Goal: Information Seeking & Learning: Understand process/instructions

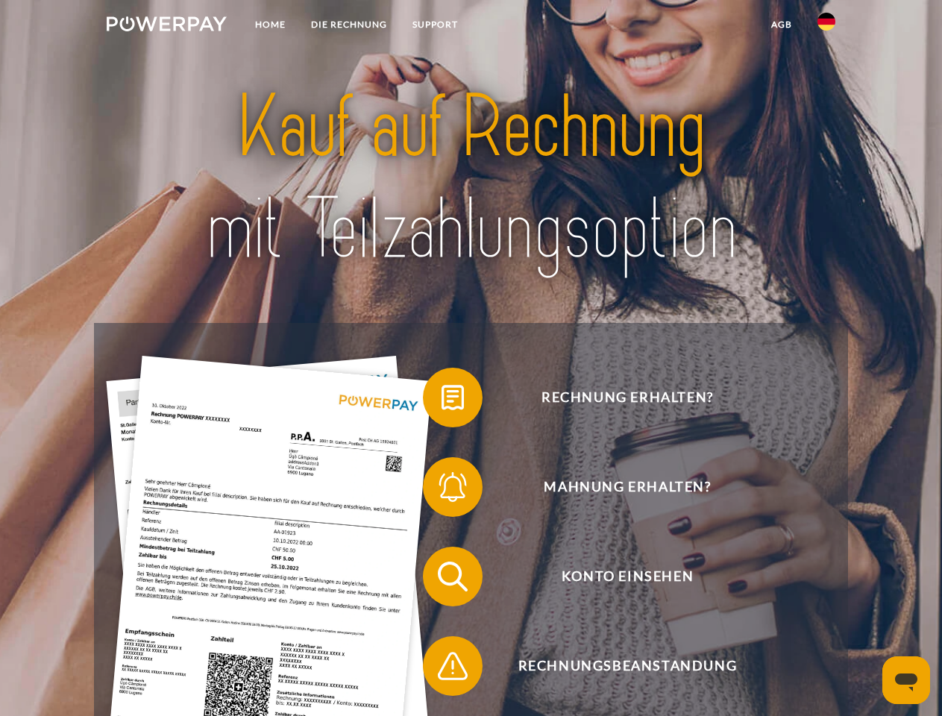
click at [166, 26] on img at bounding box center [167, 23] width 120 height 15
click at [827, 26] on img at bounding box center [827, 22] width 18 height 18
click at [781, 25] on link "agb" at bounding box center [782, 24] width 46 height 27
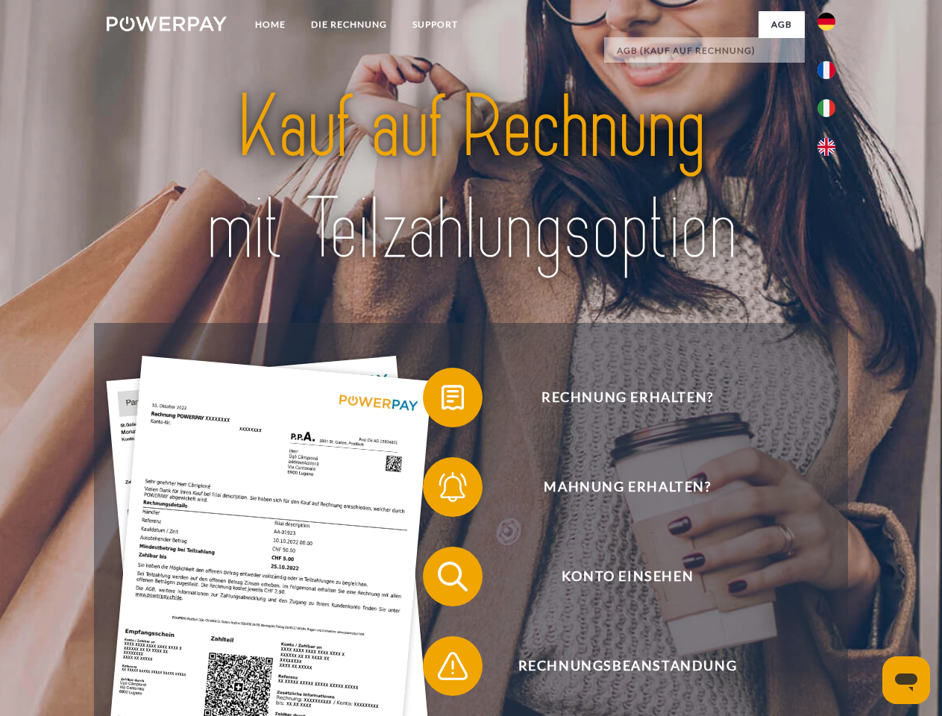
click at [442, 401] on span at bounding box center [430, 397] width 75 height 75
click at [442, 490] on span at bounding box center [430, 487] width 75 height 75
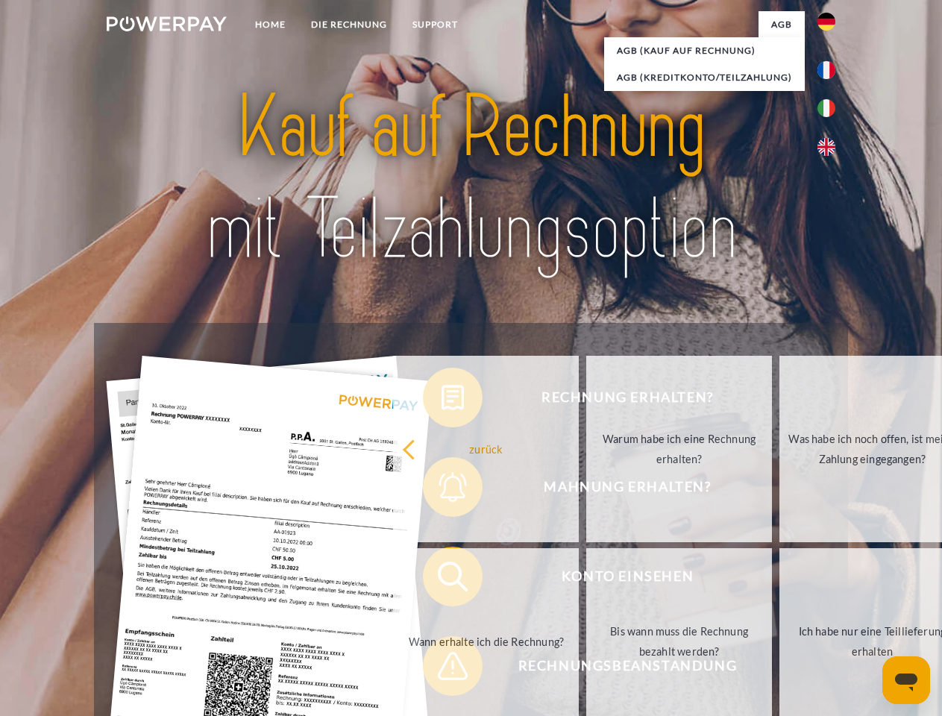
click at [587, 580] on link "Bis wann muss die Rechnung bezahlt werden?" at bounding box center [680, 641] width 186 height 187
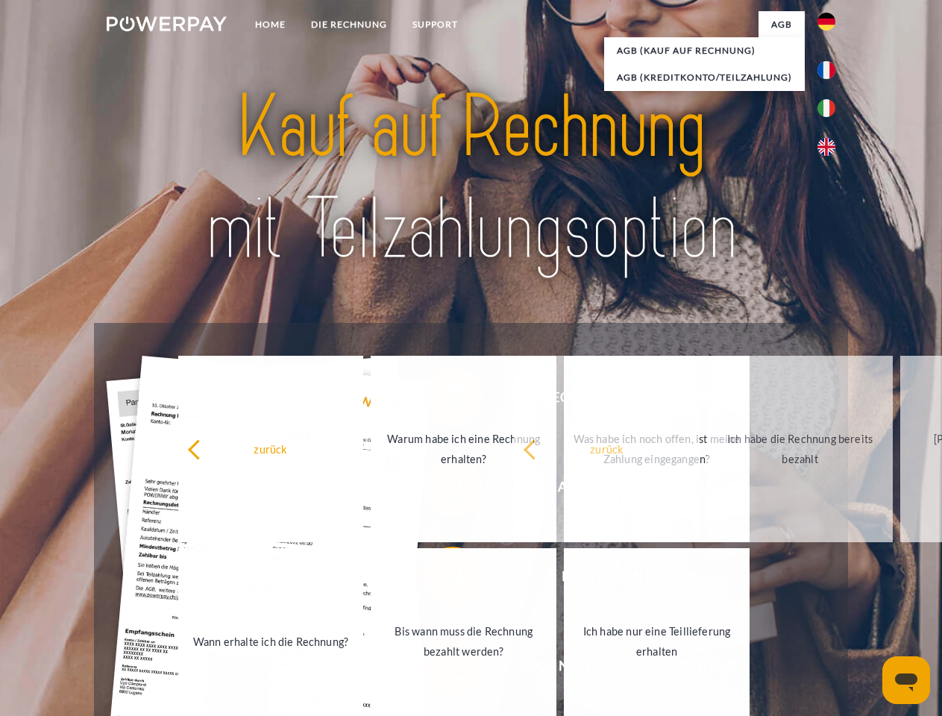
click at [442, 669] on span at bounding box center [430, 666] width 75 height 75
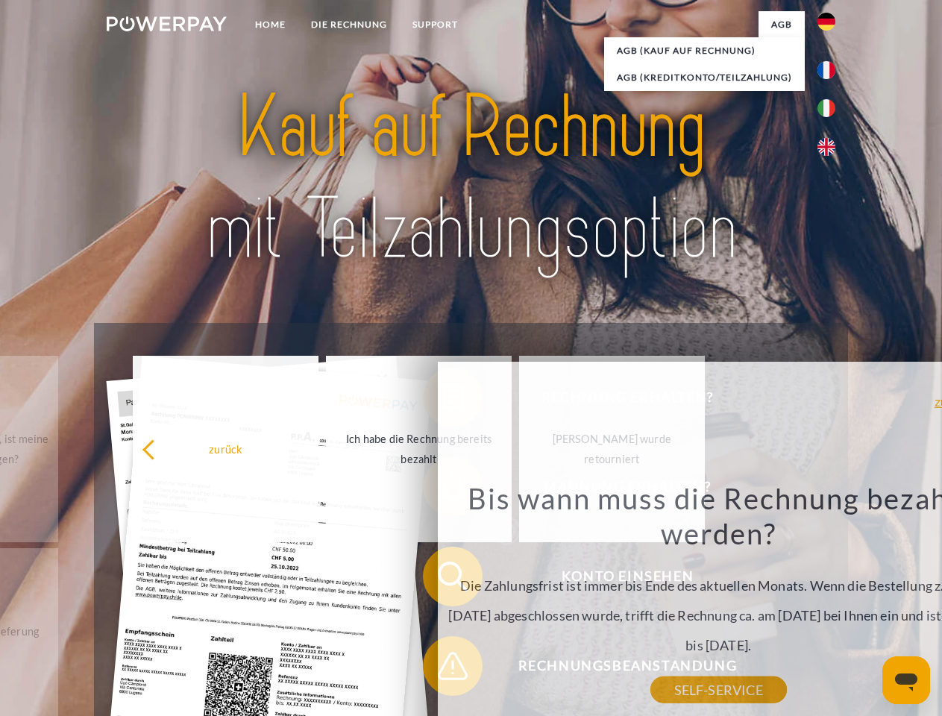
click at [907, 681] on icon "Messaging-Fenster öffnen" at bounding box center [906, 683] width 22 height 18
